Goal: Task Accomplishment & Management: Use online tool/utility

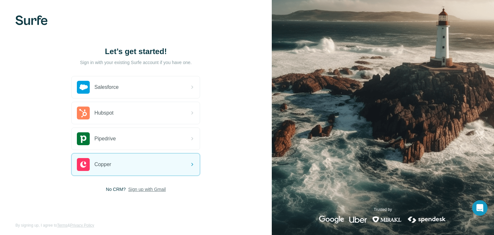
click at [146, 188] on span "Sign up with Gmail" at bounding box center [147, 189] width 38 height 6
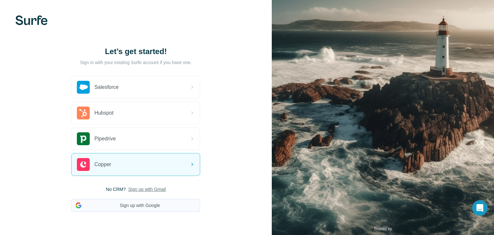
click at [143, 202] on button "Sign up with Google" at bounding box center [135, 205] width 129 height 13
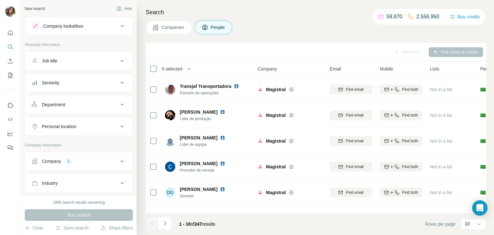
scroll to position [53, 0]
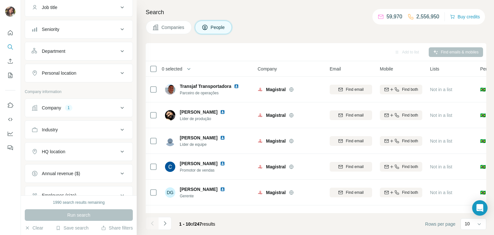
click at [123, 106] on icon at bounding box center [122, 108] width 8 height 8
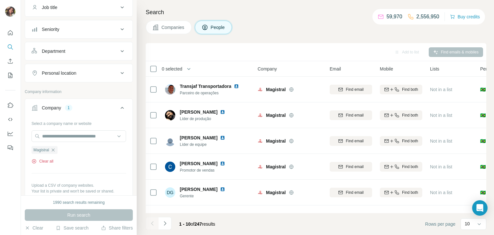
click at [49, 159] on button "Clear all" at bounding box center [43, 161] width 22 height 6
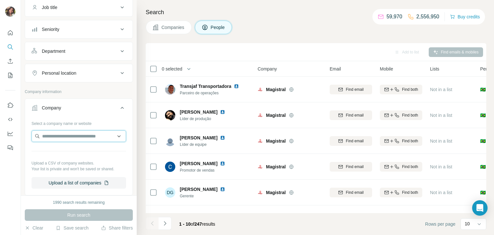
click at [70, 138] on input "text" at bounding box center [79, 136] width 95 height 12
type input "**********"
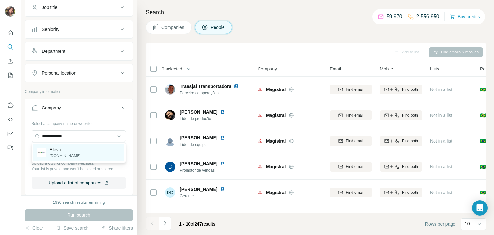
click at [71, 147] on p "Eleva" at bounding box center [65, 149] width 31 height 6
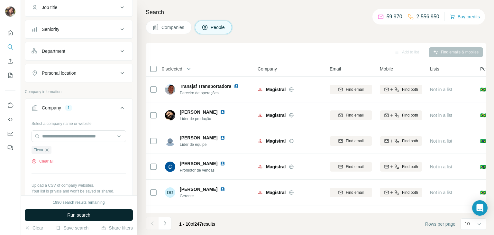
click at [78, 213] on span "Run search" at bounding box center [78, 215] width 23 height 6
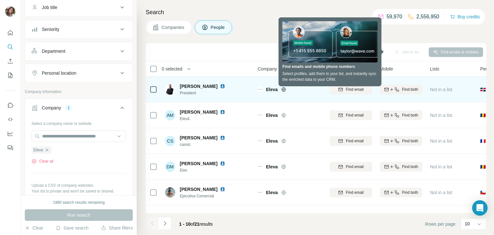
click at [220, 87] on img at bounding box center [222, 86] width 5 height 5
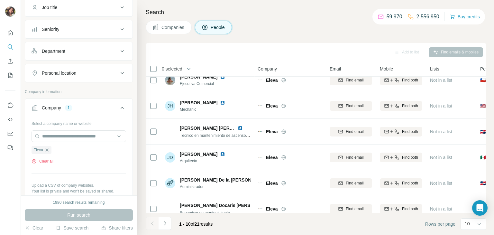
scroll to position [115, 0]
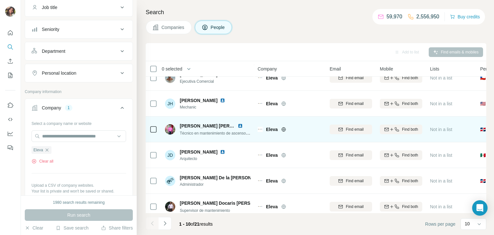
click at [240, 127] on img at bounding box center [240, 125] width 5 height 5
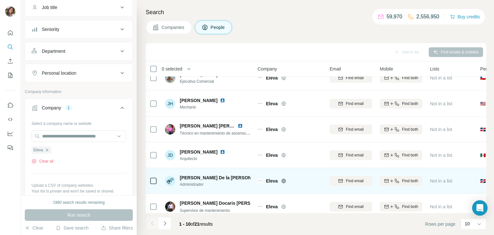
scroll to position [121, 0]
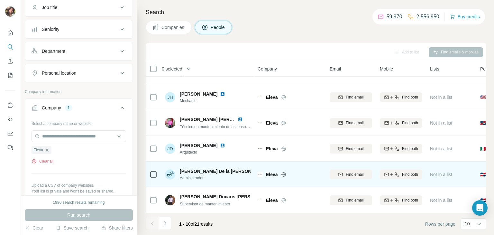
click at [271, 170] on img at bounding box center [273, 171] width 5 height 5
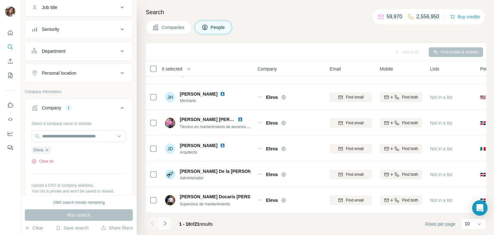
click at [164, 222] on icon "Navigate to next page" at bounding box center [165, 223] width 6 height 6
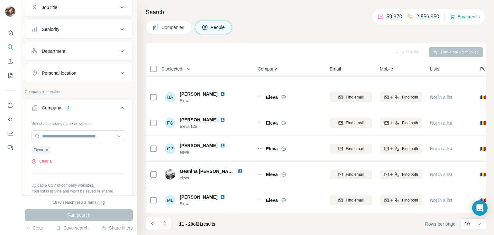
click at [164, 222] on icon "Navigate to next page" at bounding box center [165, 223] width 6 height 6
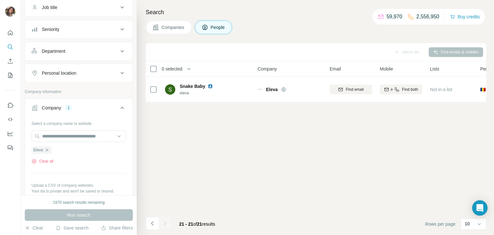
scroll to position [0, 0]
